Goal: Task Accomplishment & Management: Manage account settings

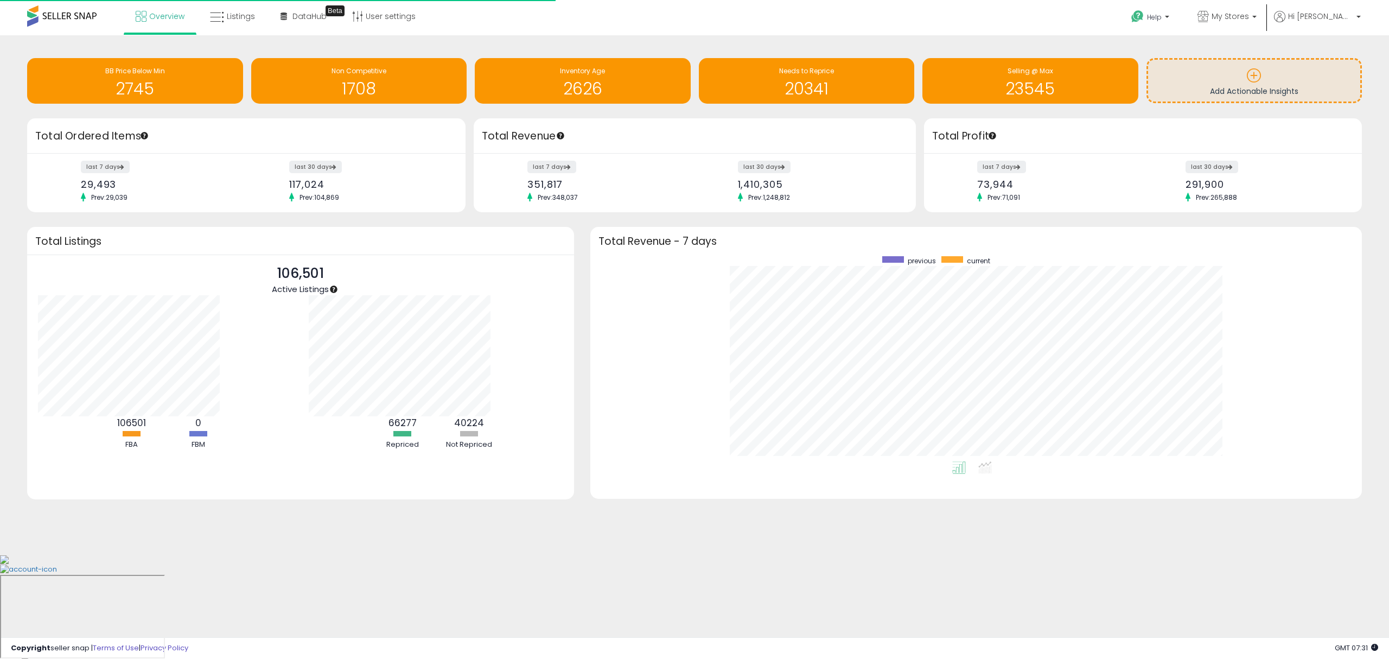
scroll to position [205, 750]
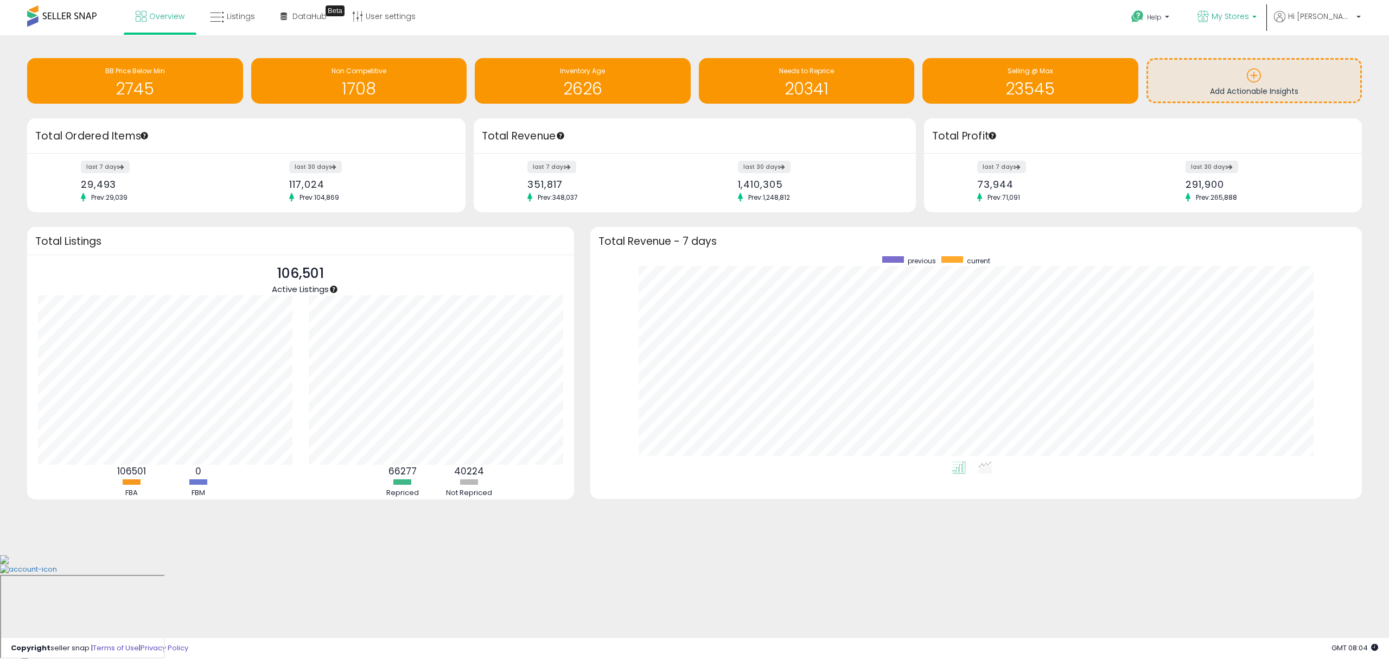
click at [1041, 22] on p "My Stores" at bounding box center [1227, 18] width 59 height 14
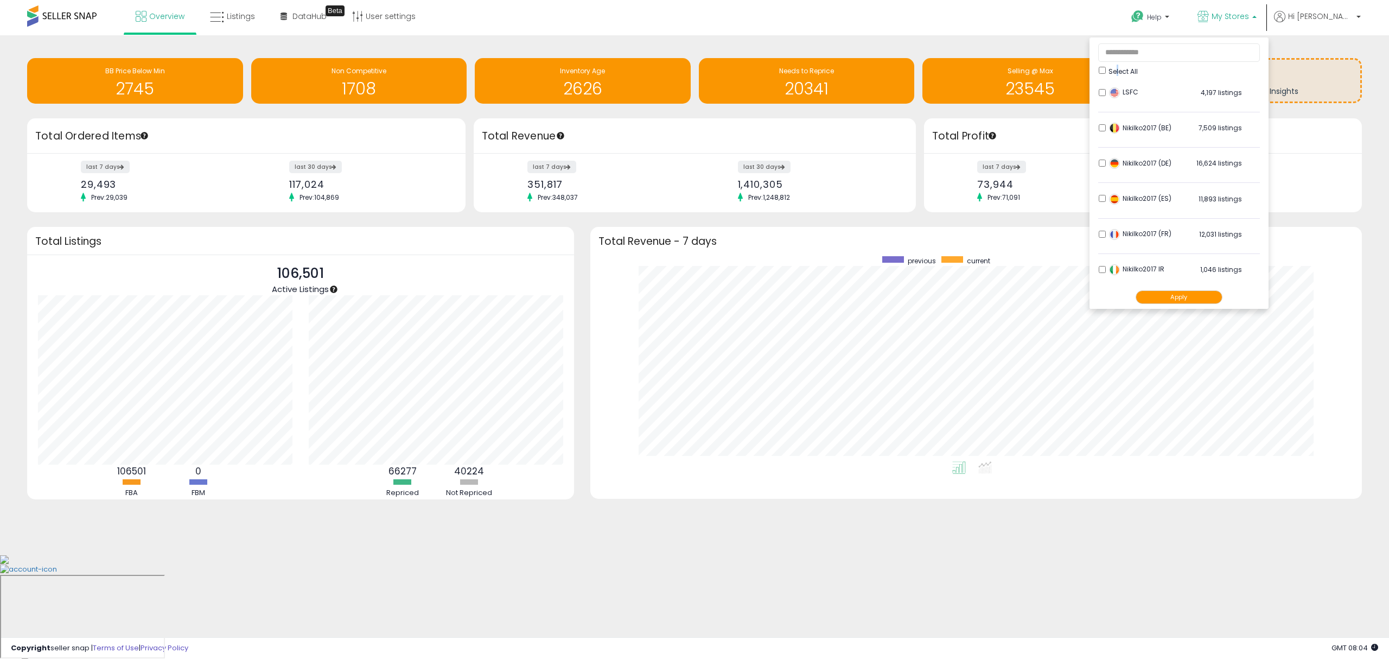
click at [1041, 69] on span "Select All" at bounding box center [1123, 71] width 29 height 9
click at [1041, 71] on div "Select All" at bounding box center [1179, 70] width 161 height 11
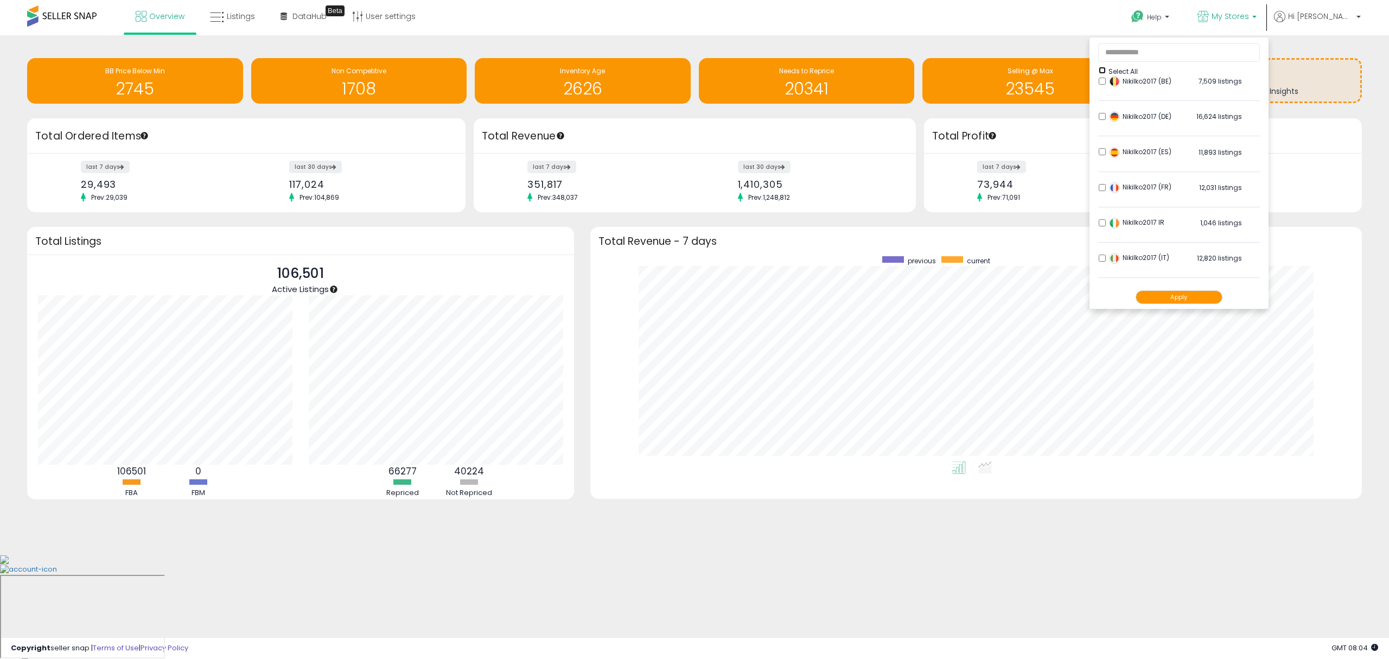
scroll to position [72, 0]
click at [1041, 303] on button "Apply" at bounding box center [1179, 297] width 87 height 14
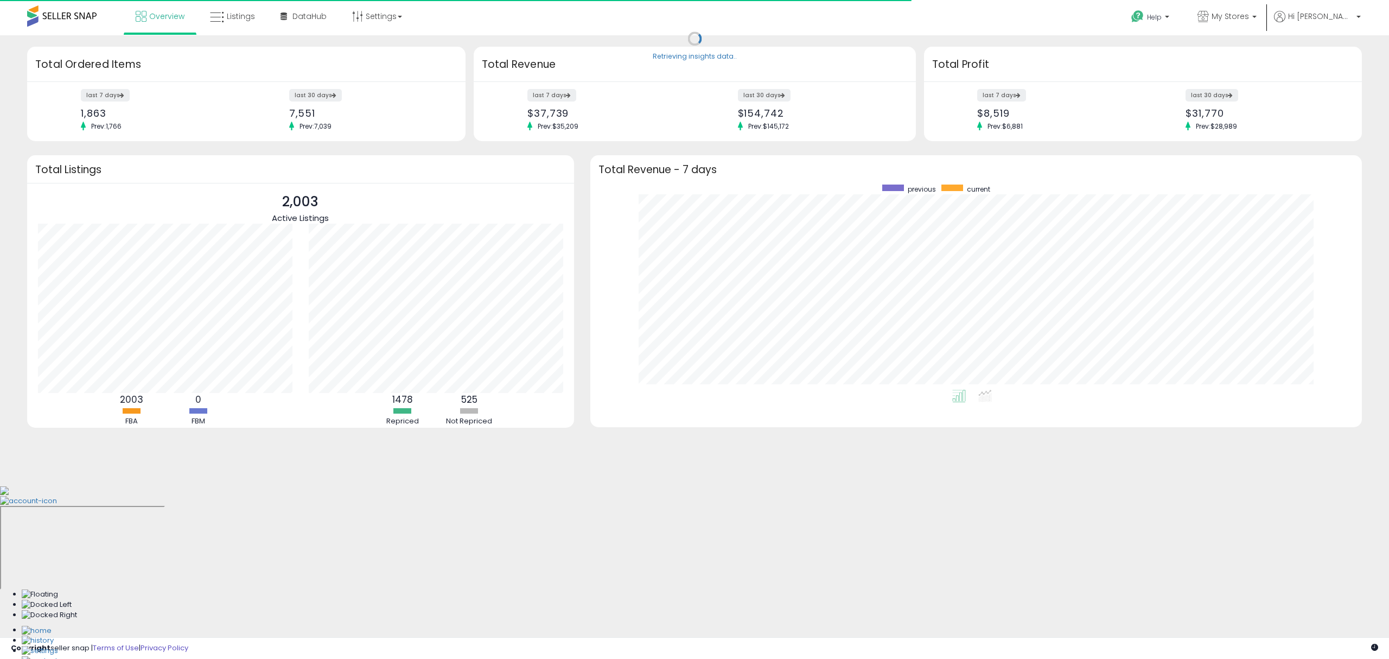
scroll to position [205, 750]
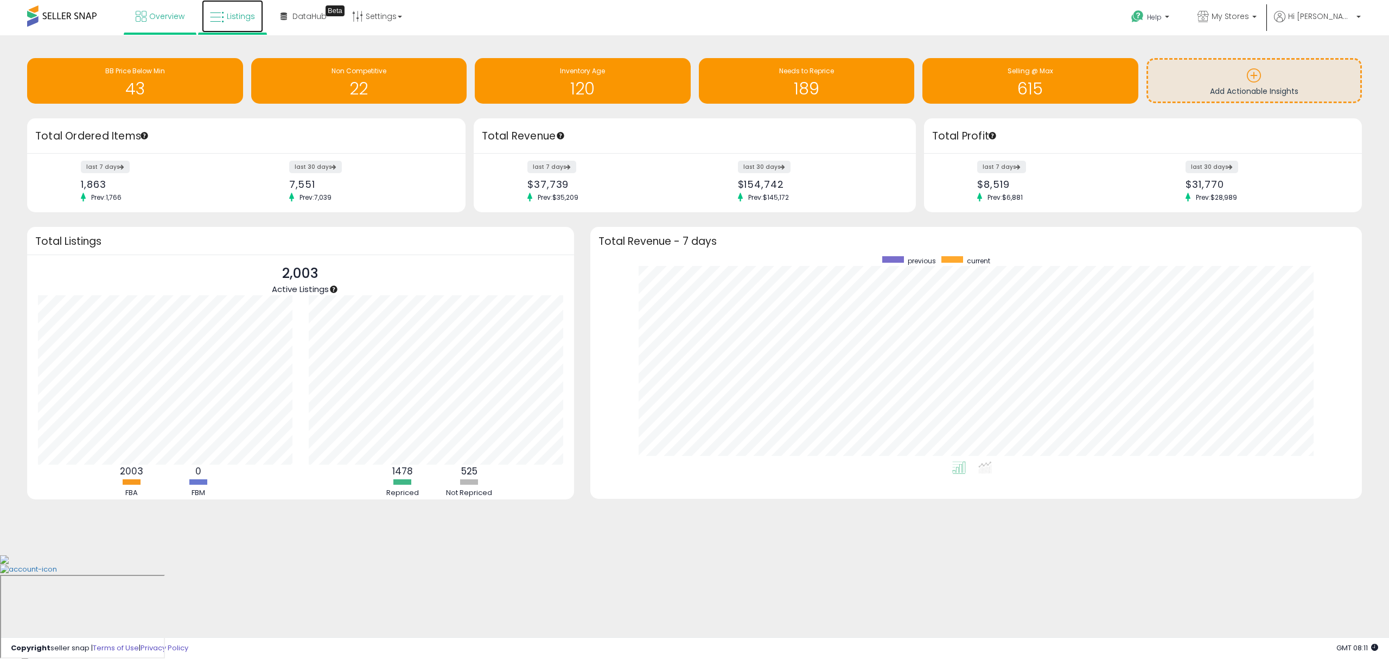
click at [239, 20] on span "Listings" at bounding box center [241, 16] width 28 height 11
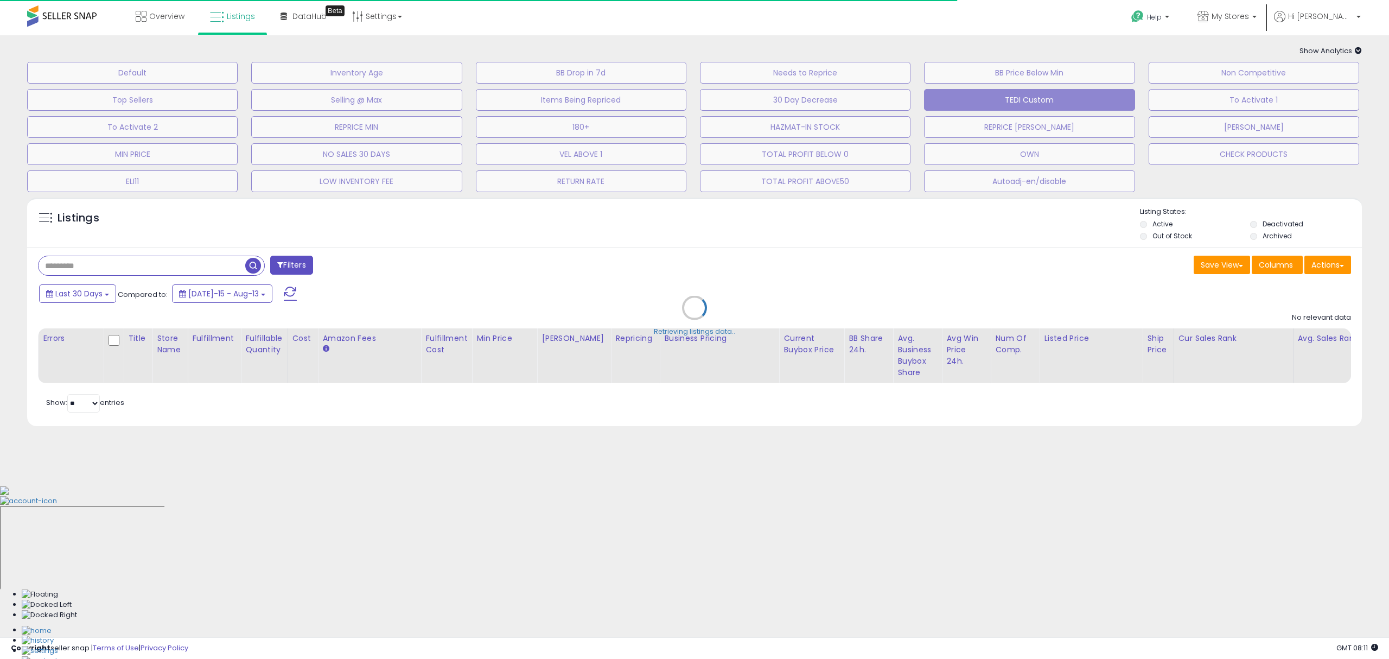
type input "**********"
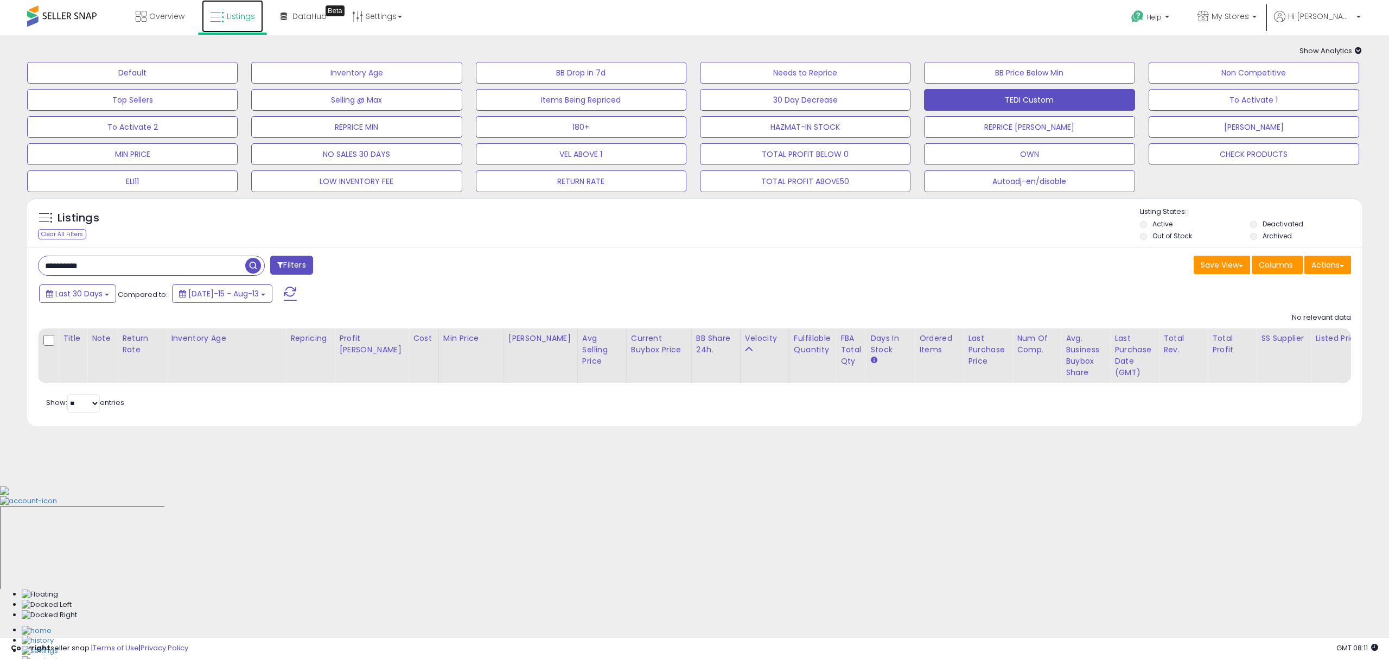
click at [241, 18] on span "Listings" at bounding box center [241, 16] width 28 height 11
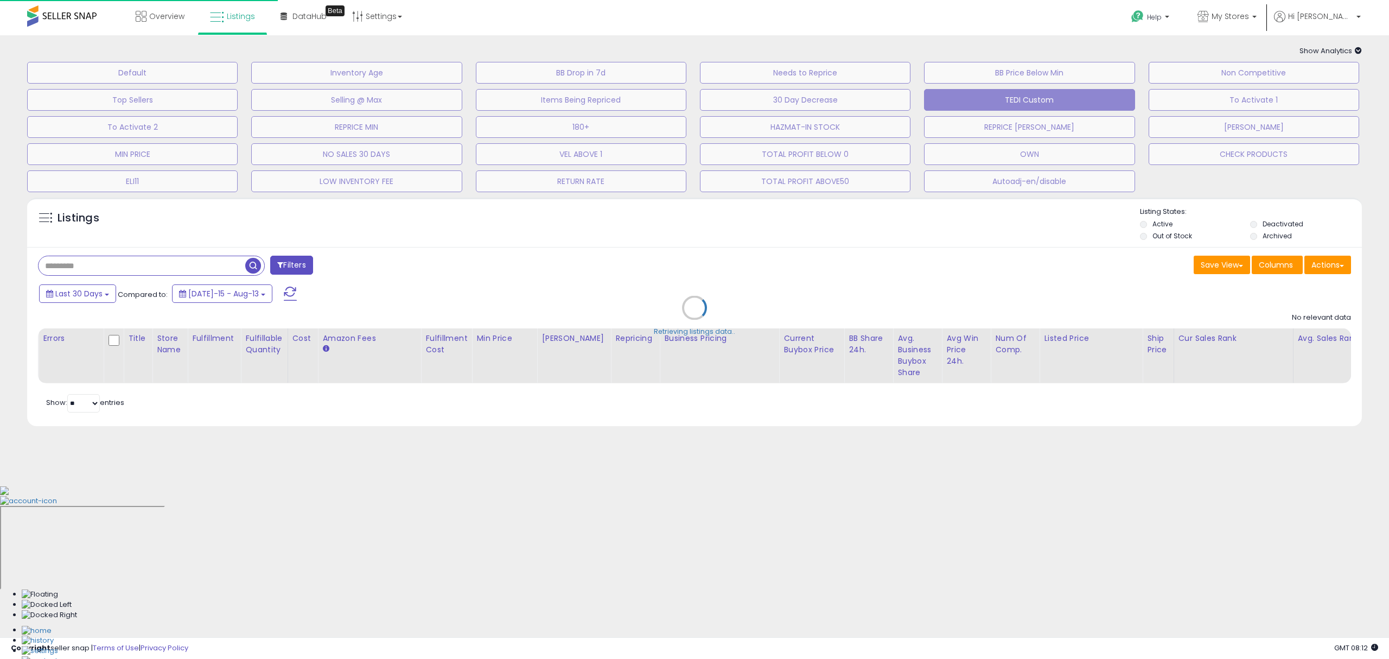
type input "**********"
